Goal: Information Seeking & Learning: Learn about a topic

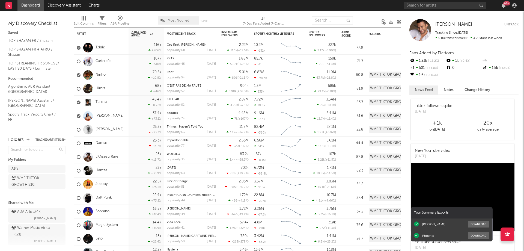
click at [102, 47] on link "Trinix" at bounding box center [100, 47] width 9 height 5
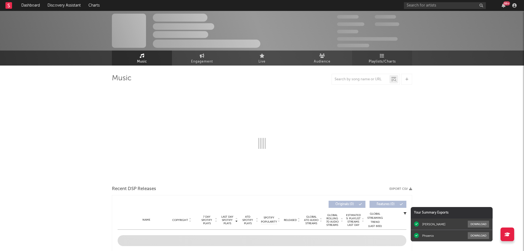
click at [384, 56] on link "Playlists/Charts" at bounding box center [382, 57] width 60 height 15
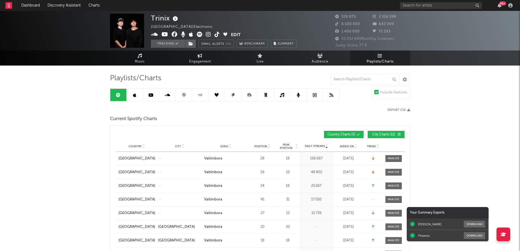
click at [184, 93] on link at bounding box center [184, 95] width 16 height 12
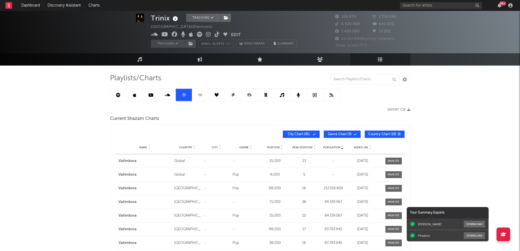
scroll to position [27, 0]
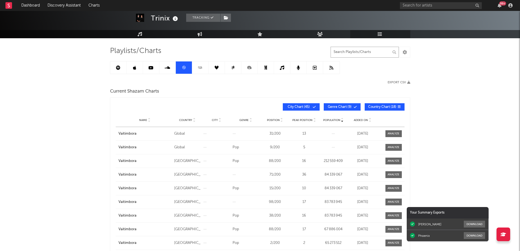
click at [350, 51] on input "text" at bounding box center [365, 52] width 68 height 11
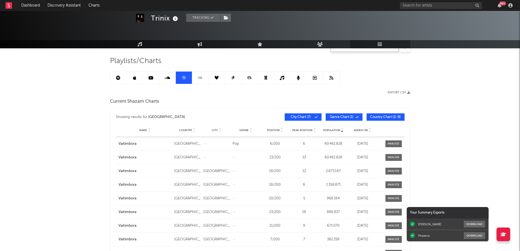
scroll to position [0, 0]
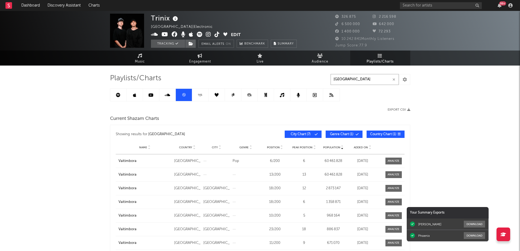
type input "italy"
click at [120, 97] on icon at bounding box center [118, 95] width 4 height 4
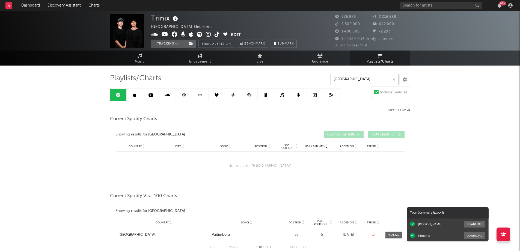
drag, startPoint x: 342, startPoint y: 80, endPoint x: 331, endPoint y: 80, distance: 11.5
click at [331, 80] on input "italy" at bounding box center [365, 79] width 68 height 11
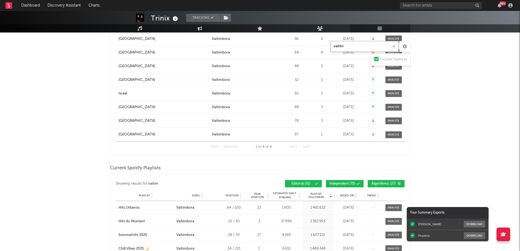
scroll to position [409, 0]
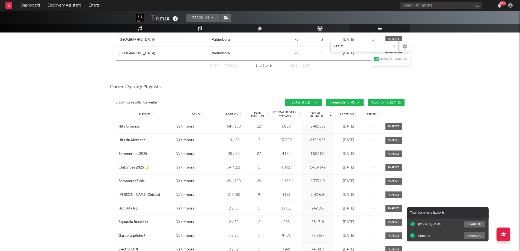
type input "vaitim"
click at [353, 113] on span "Added On" at bounding box center [347, 114] width 14 height 3
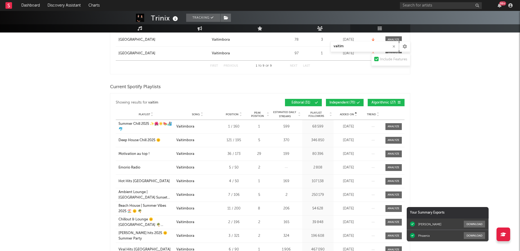
click at [353, 113] on span "Added On" at bounding box center [347, 114] width 14 height 3
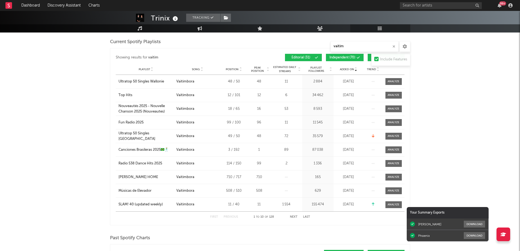
scroll to position [464, 0]
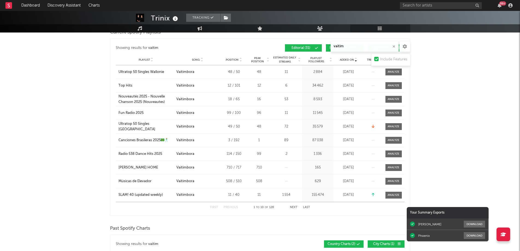
click at [293, 206] on button "Next" at bounding box center [294, 207] width 8 height 3
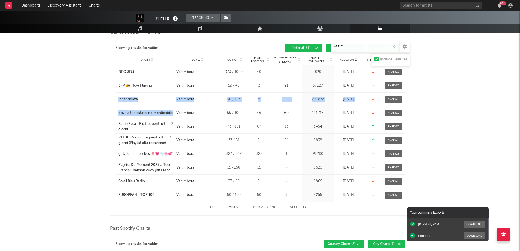
drag, startPoint x: 117, startPoint y: 100, endPoint x: 174, endPoint y: 114, distance: 59.0
click at [174, 114] on div "Playlist NPO 3FM City Song Vaitimbora Position 973 / 1000 Peak Position 40 Esti…" at bounding box center [260, 133] width 289 height 136
copy div "in tendenza City Song Vaitimbora Position 30 / 143 Peak Position 8 Estimated Da…"
click at [90, 119] on div "Trinix Tracking France | Electronic Edit Tracking Email Alerts On Benchmark Sum…" at bounding box center [260, 143] width 520 height 1193
drag, startPoint x: 115, startPoint y: 112, endPoint x: 173, endPoint y: 116, distance: 57.4
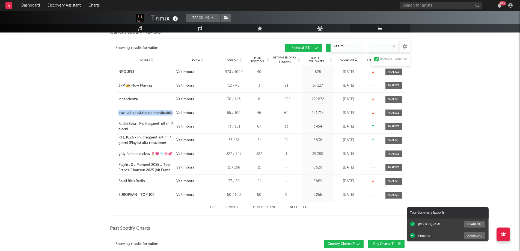
click at [173, 116] on div "Playlist pov: la tua estate indimenticabile City Song Vaitimbora Position 55 / …" at bounding box center [260, 112] width 289 height 13
copy div "pov: la tua estate indimenticabile"
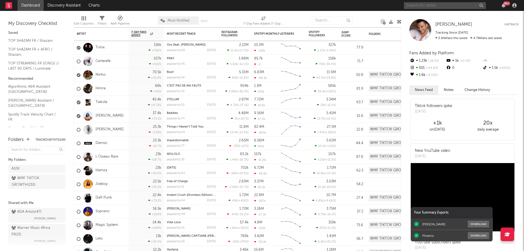
click at [418, 5] on input "text" at bounding box center [445, 5] width 82 height 7
click at [501, 7] on div "99 +" at bounding box center [503, 5] width 8 height 4
click at [502, 7] on icon "button" at bounding box center [504, 5] width 4 height 4
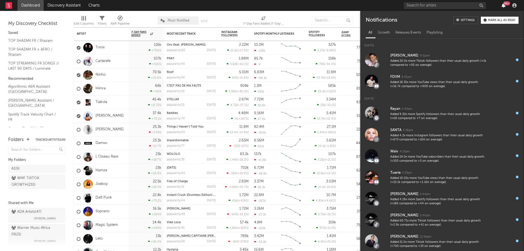
click at [504, 5] on icon "button" at bounding box center [504, 5] width 4 height 4
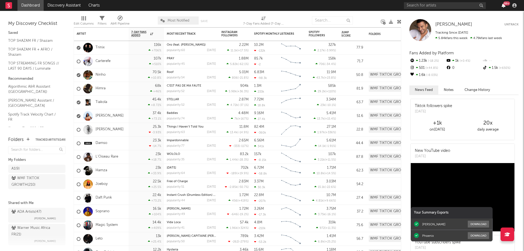
click at [504, 5] on icon "button" at bounding box center [504, 5] width 4 height 4
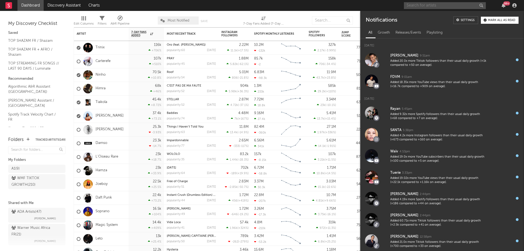
click at [424, 7] on input "text" at bounding box center [445, 5] width 82 height 7
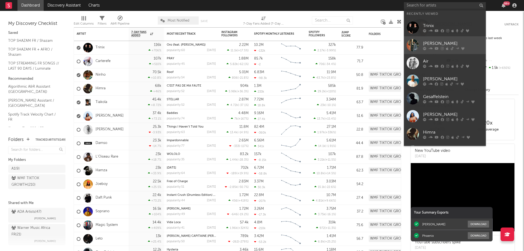
click at [442, 48] on icon at bounding box center [442, 48] width 3 height 3
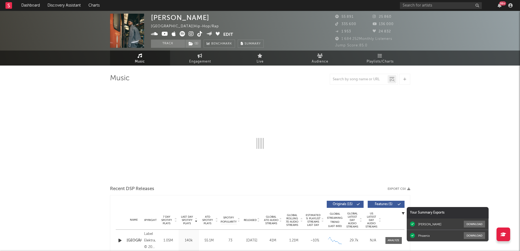
select select "6m"
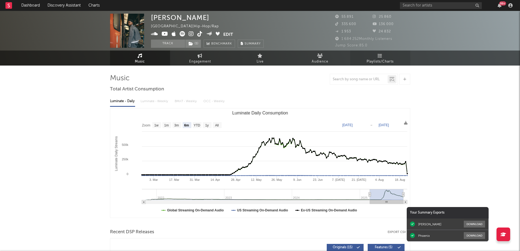
click at [382, 58] on span "Playlists/Charts" at bounding box center [380, 61] width 27 height 7
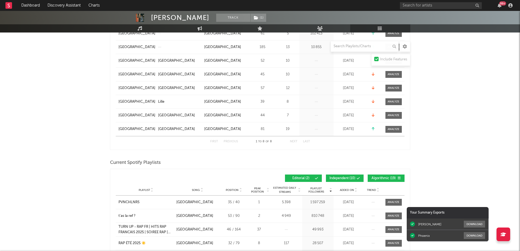
scroll to position [191, 0]
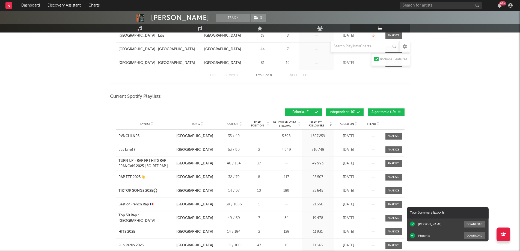
click at [347, 125] on div "Added On" at bounding box center [348, 124] width 27 height 4
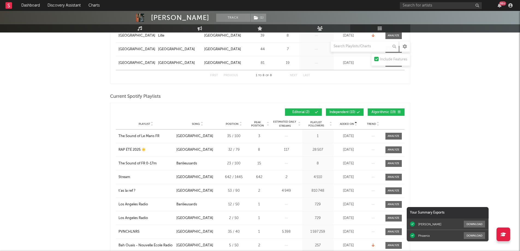
click at [347, 124] on span "Added On" at bounding box center [347, 123] width 14 height 3
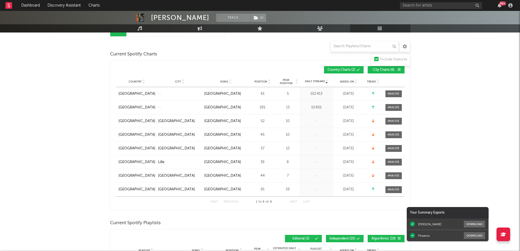
scroll to position [55, 0]
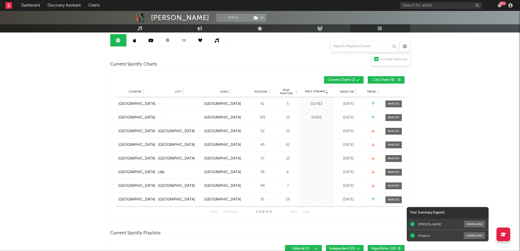
click at [168, 39] on icon at bounding box center [167, 40] width 4 height 4
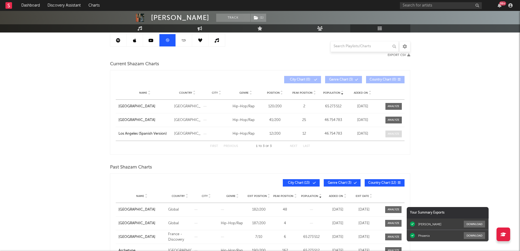
click at [397, 133] on div at bounding box center [394, 134] width 12 height 4
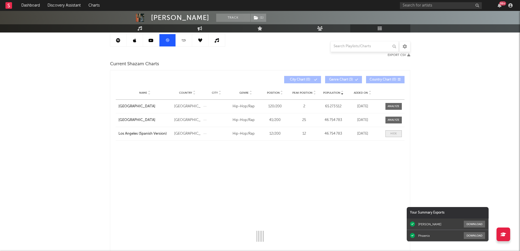
select select "All"
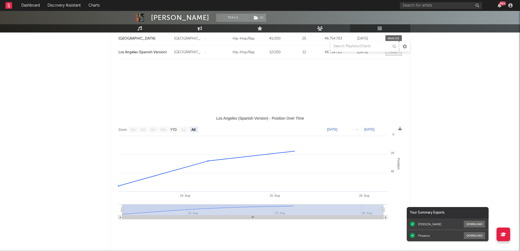
select select "1w"
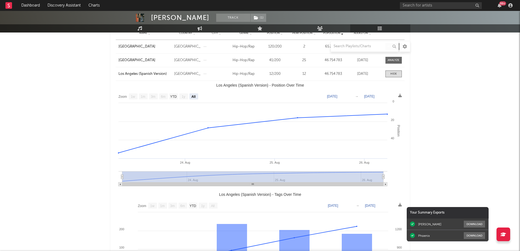
scroll to position [55, 0]
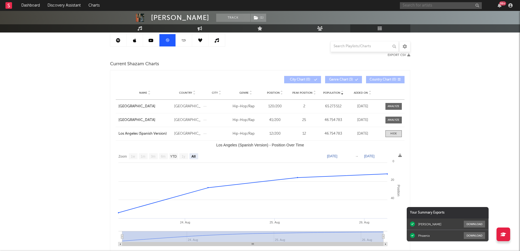
click at [419, 5] on input "text" at bounding box center [441, 5] width 82 height 7
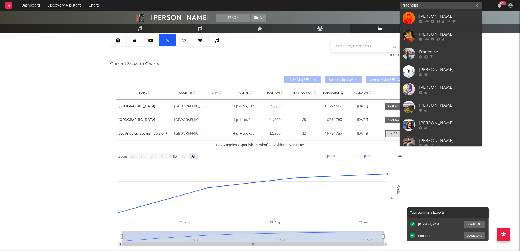
click at [409, 6] on input "fracnoise" at bounding box center [441, 5] width 82 height 7
type input "francoise"
click at [454, 19] on div "[PERSON_NAME]" at bounding box center [449, 16] width 60 height 7
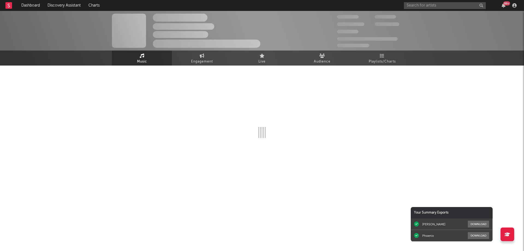
select select "6m"
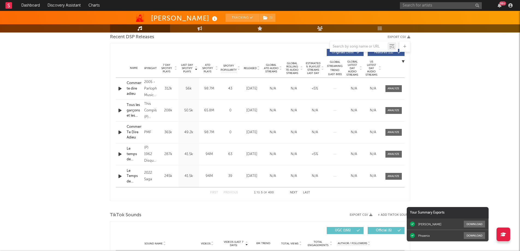
scroll to position [218, 0]
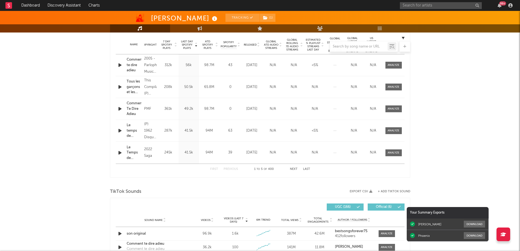
click at [292, 169] on button "Next" at bounding box center [294, 169] width 8 height 3
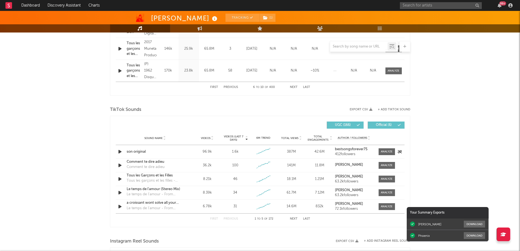
click at [120, 152] on icon "button" at bounding box center [120, 151] width 6 height 7
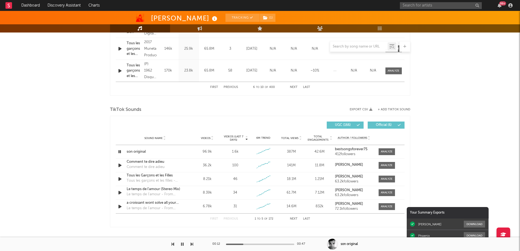
click at [291, 219] on button "Next" at bounding box center [294, 218] width 8 height 3
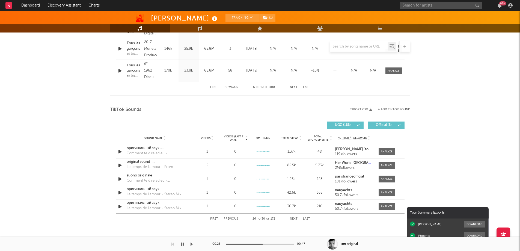
click at [291, 219] on button "Next" at bounding box center [294, 218] width 8 height 3
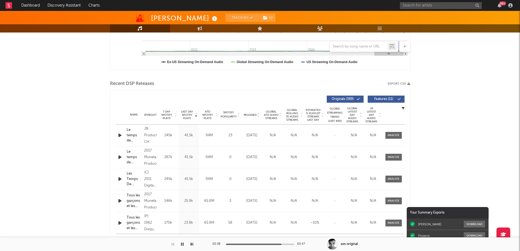
scroll to position [82, 0]
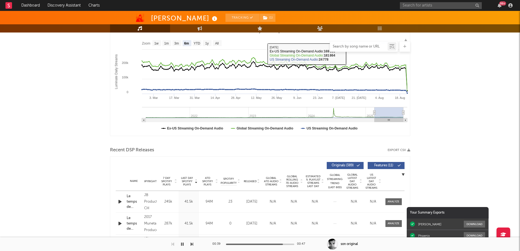
click at [349, 47] on input "text" at bounding box center [359, 46] width 58 height 4
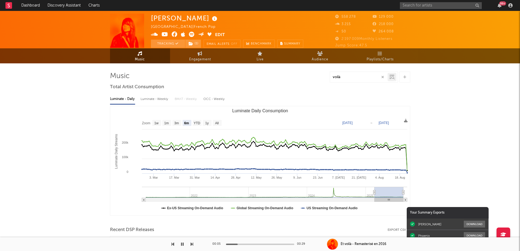
scroll to position [0, 0]
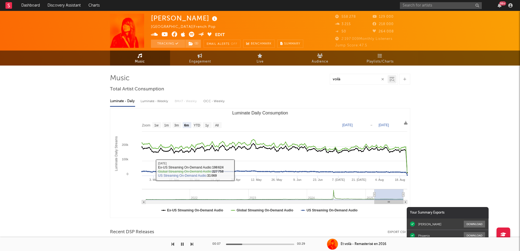
type input "voilà"
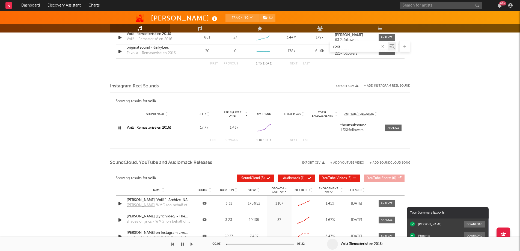
scroll to position [409, 0]
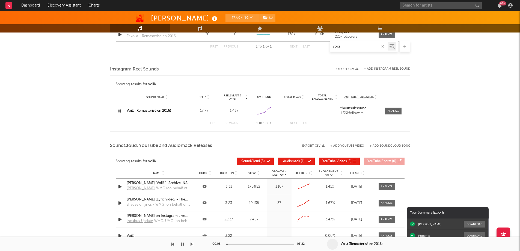
click at [182, 244] on icon "button" at bounding box center [182, 244] width 3 height 4
